Goal: Navigation & Orientation: Find specific page/section

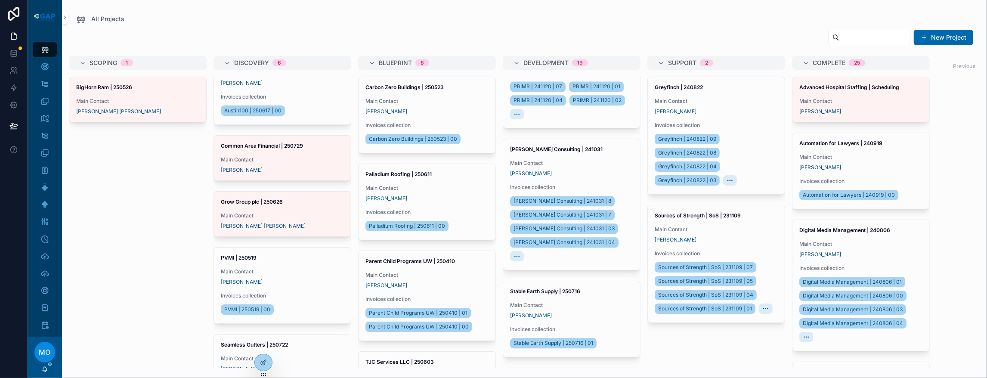
scroll to position [1835, 0]
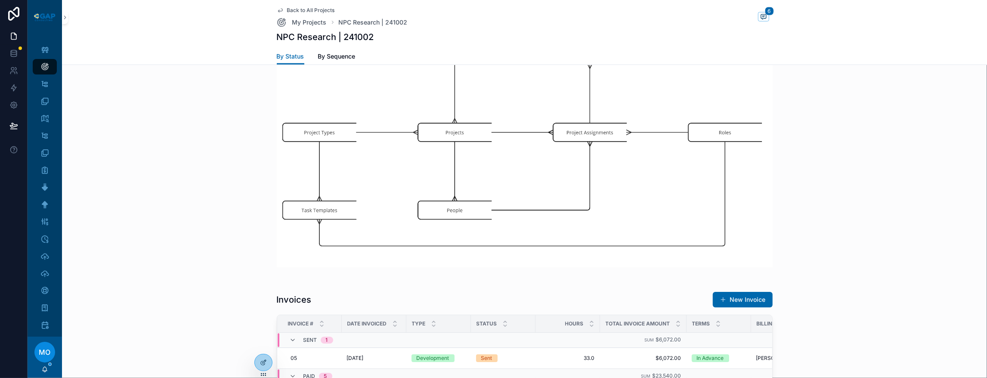
scroll to position [774, 0]
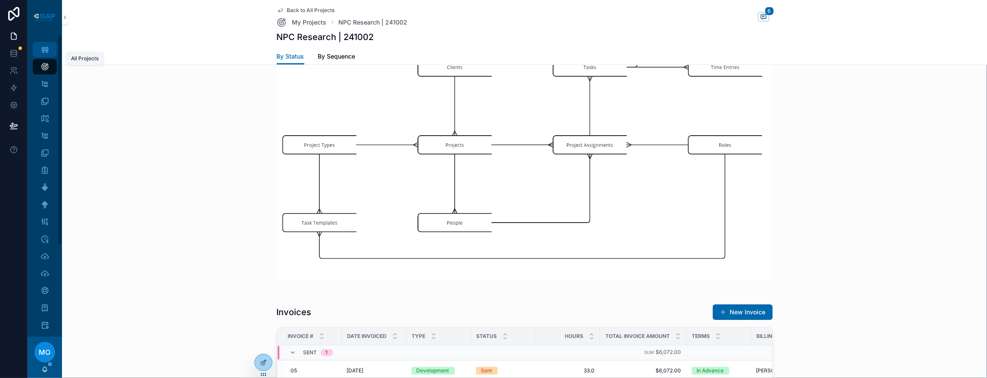
click at [52, 56] on div "All Projects" at bounding box center [45, 50] width 14 height 14
